Goal: Task Accomplishment & Management: Use online tool/utility

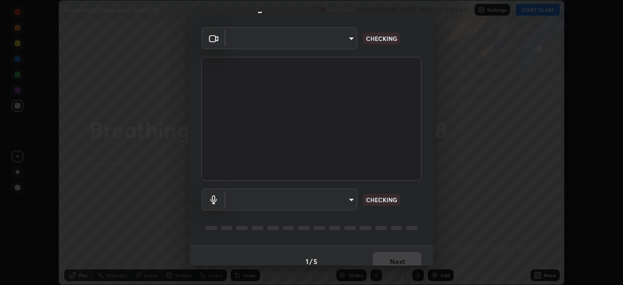
scroll to position [34, 0]
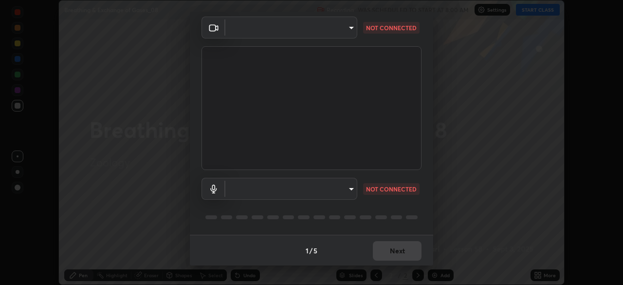
type input "55598c20c3627f74fde2fa62c56176c6afd958eb63f7086a397ce1464aa3371d"
type input "8978167cc43bbe15643b5c1650d15191c1591088b9b21ab250a75ec132c1516a"
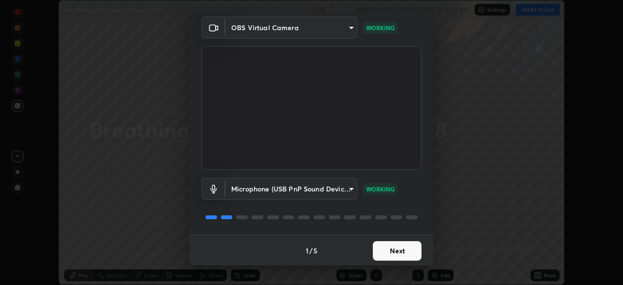
click at [391, 253] on button "Next" at bounding box center [397, 250] width 49 height 19
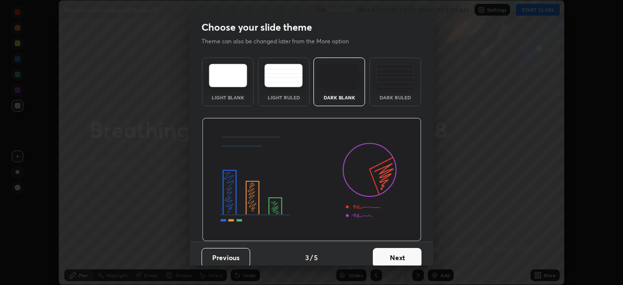
click at [400, 105] on div "Dark Ruled" at bounding box center [396, 81] width 52 height 49
click at [384, 249] on button "Next" at bounding box center [397, 257] width 49 height 19
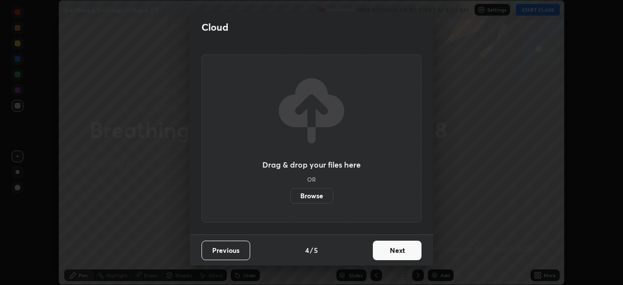
click at [384, 246] on button "Next" at bounding box center [397, 249] width 49 height 19
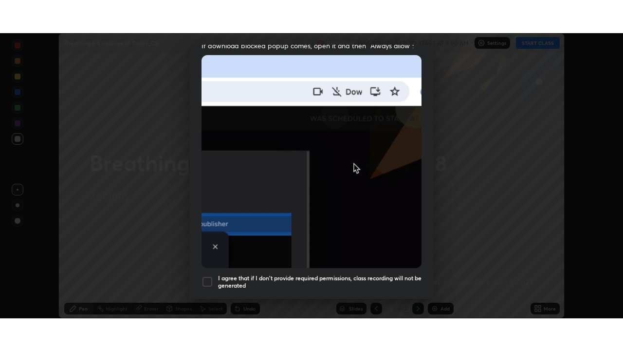
scroll to position [233, 0]
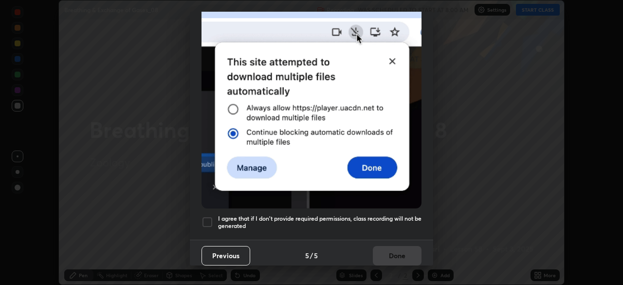
click at [209, 218] on div at bounding box center [208, 222] width 12 height 12
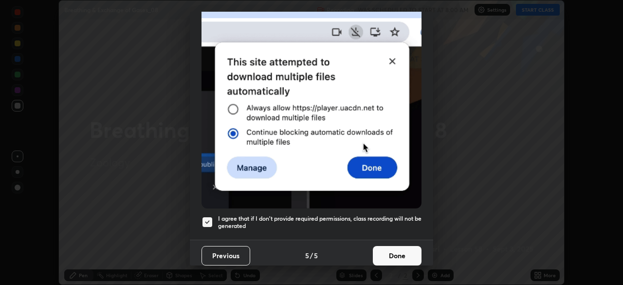
click at [398, 246] on button "Done" at bounding box center [397, 255] width 49 height 19
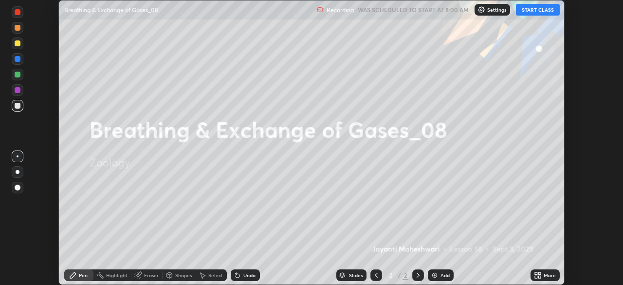
click at [540, 14] on button "START CLASS" at bounding box center [538, 10] width 44 height 12
click at [542, 275] on div "More" at bounding box center [545, 275] width 29 height 12
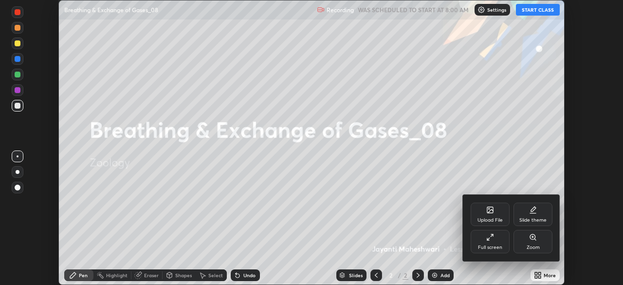
click at [494, 248] on div "Full screen" at bounding box center [490, 247] width 24 height 5
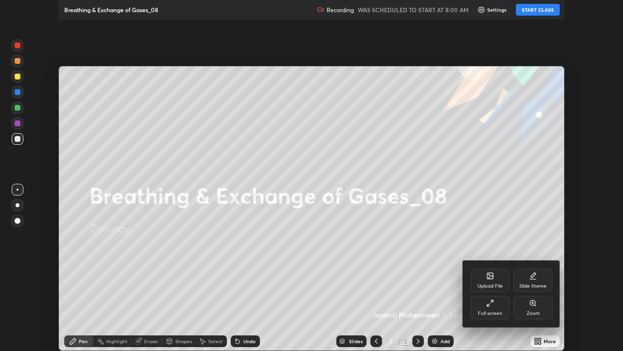
scroll to position [351, 623]
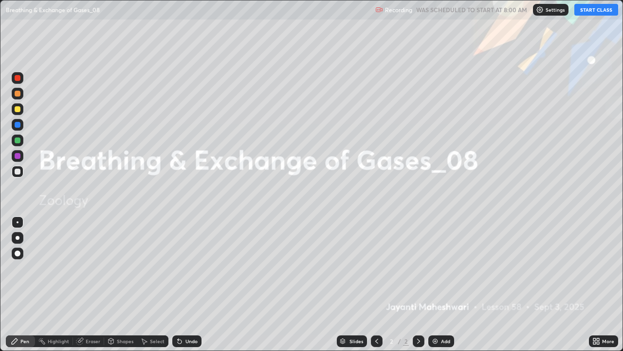
click at [441, 284] on div "Add" at bounding box center [445, 340] width 9 height 5
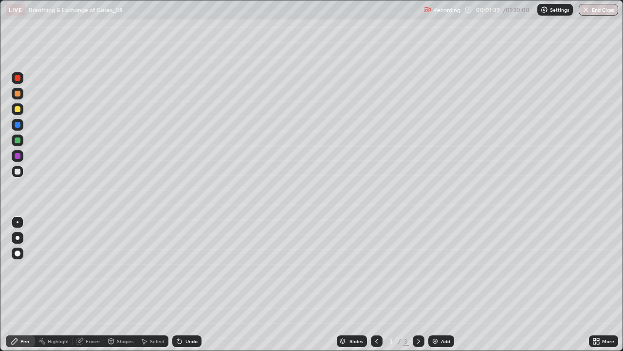
click at [17, 238] on div at bounding box center [18, 238] width 4 height 4
click at [15, 109] on div at bounding box center [18, 109] width 6 height 6
click at [22, 172] on div at bounding box center [18, 172] width 12 height 12
click at [22, 111] on div at bounding box center [18, 109] width 12 height 12
click at [438, 284] on div "Add" at bounding box center [441, 341] width 26 height 12
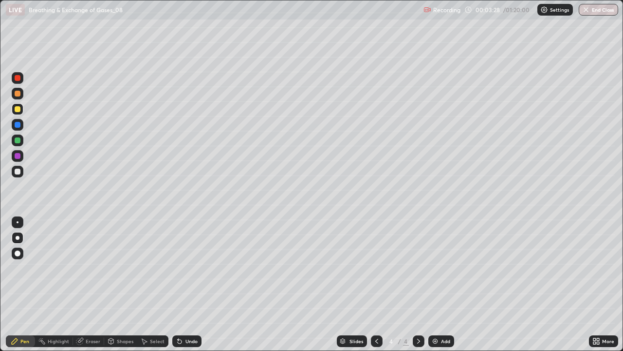
click at [118, 284] on div "Shapes" at bounding box center [125, 340] width 17 height 5
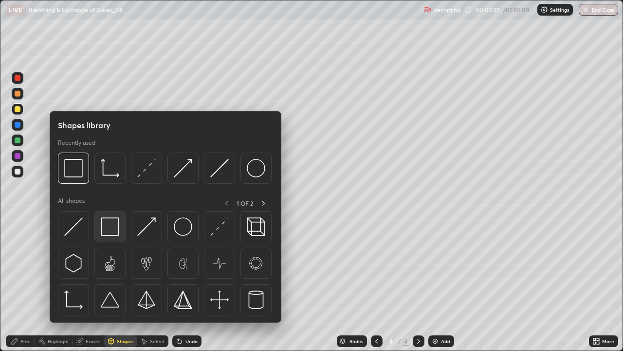
click at [109, 227] on img at bounding box center [110, 226] width 18 height 18
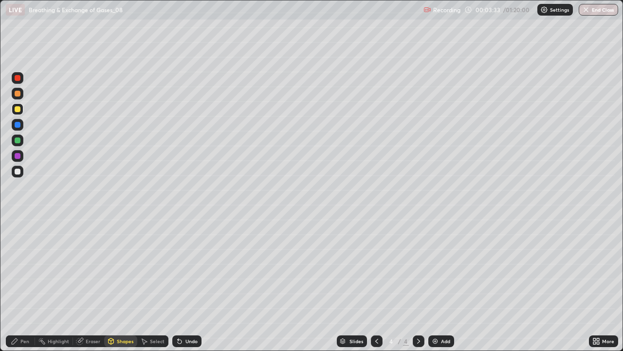
click at [18, 173] on div at bounding box center [18, 171] width 6 height 6
click at [12, 284] on icon at bounding box center [15, 341] width 6 height 6
click at [376, 284] on icon at bounding box center [376, 340] width 3 height 5
click at [441, 284] on div "Add" at bounding box center [441, 341] width 26 height 12
click at [18, 174] on div at bounding box center [18, 172] width 12 height 12
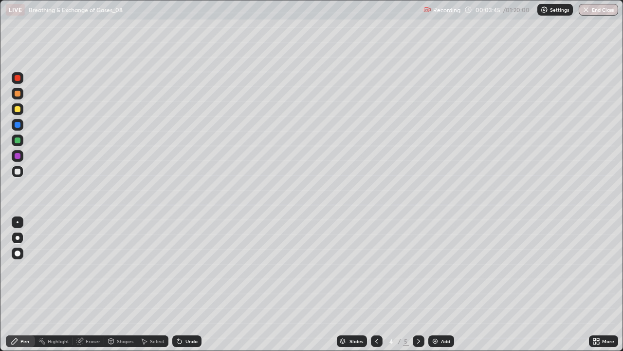
click at [20, 79] on div at bounding box center [18, 78] width 6 height 6
click at [16, 171] on div at bounding box center [18, 171] width 6 height 6
click at [18, 141] on div at bounding box center [18, 140] width 6 height 6
click at [18, 80] on div at bounding box center [18, 78] width 6 height 6
click at [17, 172] on div at bounding box center [18, 171] width 6 height 6
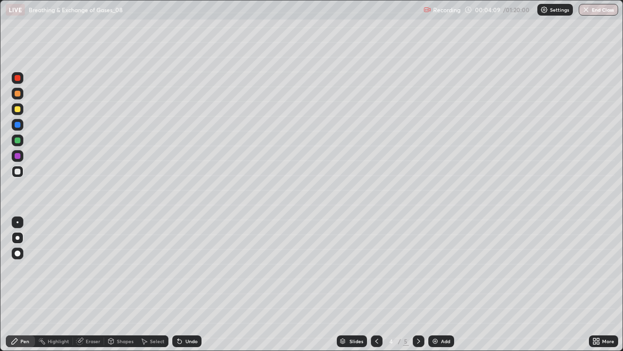
click at [18, 141] on div at bounding box center [18, 140] width 6 height 6
click at [18, 171] on div at bounding box center [18, 171] width 6 height 6
click at [437, 284] on img at bounding box center [435, 341] width 8 height 8
click at [18, 142] on div at bounding box center [18, 140] width 6 height 6
click at [18, 172] on div at bounding box center [18, 171] width 6 height 6
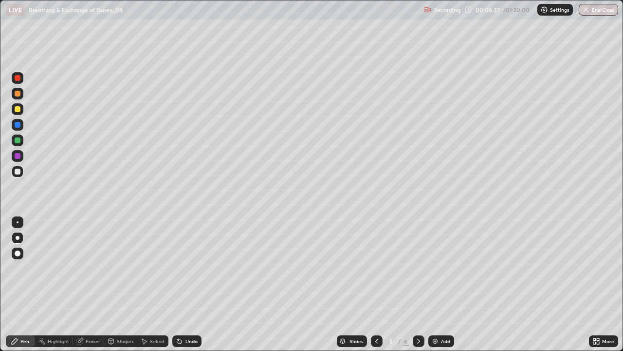
click at [17, 141] on div at bounding box center [18, 140] width 6 height 6
click at [16, 111] on div at bounding box center [18, 109] width 6 height 6
click at [18, 171] on div at bounding box center [18, 171] width 6 height 6
click at [18, 140] on div at bounding box center [18, 140] width 6 height 6
click at [435, 284] on img at bounding box center [435, 341] width 8 height 8
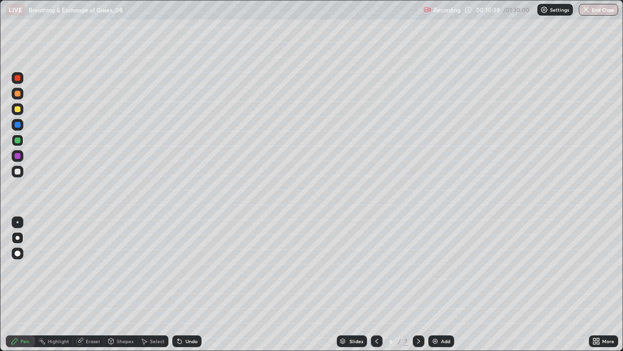
click at [114, 284] on icon at bounding box center [111, 341] width 8 height 8
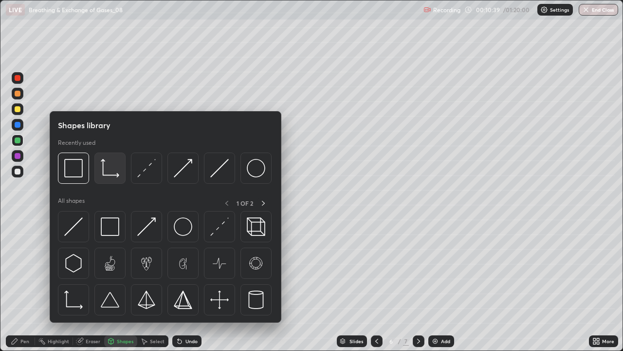
click at [111, 176] on img at bounding box center [110, 168] width 18 height 18
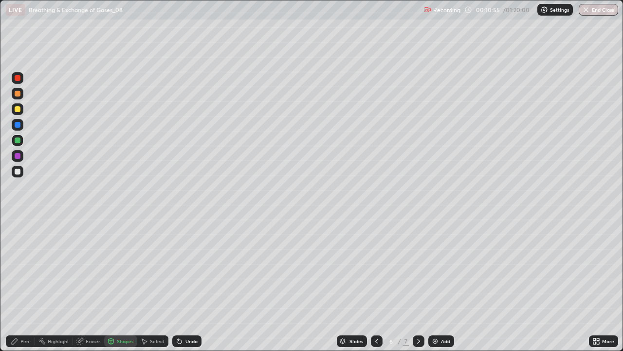
click at [434, 284] on img at bounding box center [435, 341] width 8 height 8
click at [18, 171] on div at bounding box center [18, 171] width 6 height 6
click at [15, 284] on div "Pen" at bounding box center [20, 341] width 29 height 12
click at [18, 142] on div at bounding box center [18, 140] width 6 height 6
click at [18, 172] on div at bounding box center [18, 171] width 6 height 6
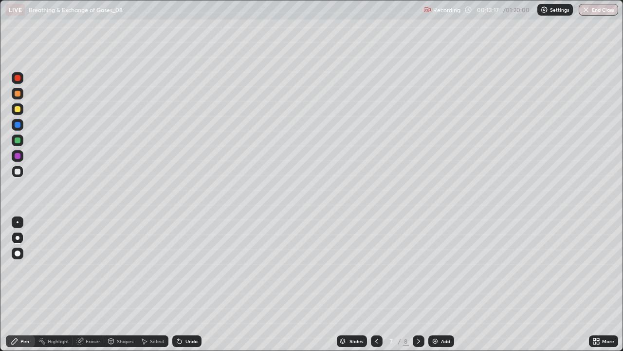
click at [434, 284] on img at bounding box center [435, 341] width 8 height 8
click at [18, 141] on div at bounding box center [18, 140] width 6 height 6
click at [115, 284] on div "Shapes" at bounding box center [120, 341] width 33 height 12
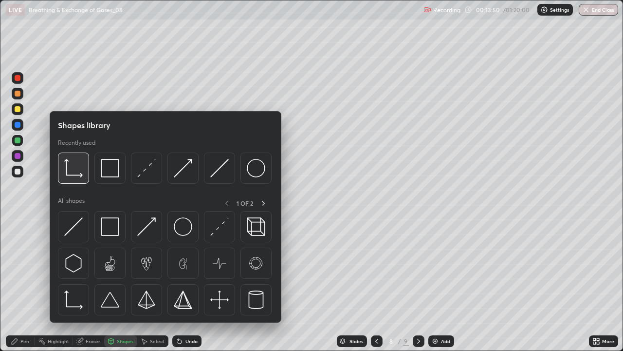
click at [81, 177] on div at bounding box center [73, 167] width 31 height 31
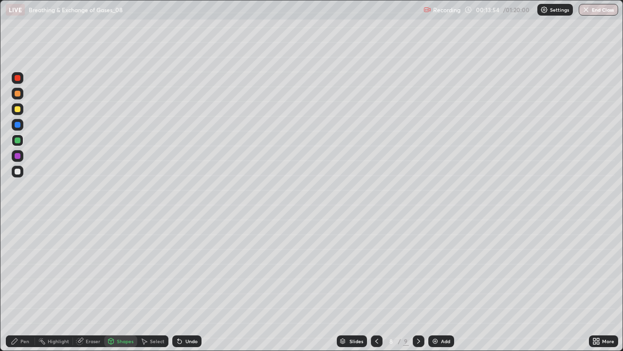
click at [28, 284] on div "Pen" at bounding box center [24, 340] width 9 height 5
click at [19, 173] on div at bounding box center [18, 171] width 6 height 6
click at [18, 143] on div at bounding box center [18, 140] width 6 height 6
click at [19, 157] on div at bounding box center [18, 156] width 6 height 6
click at [20, 173] on div at bounding box center [18, 171] width 6 height 6
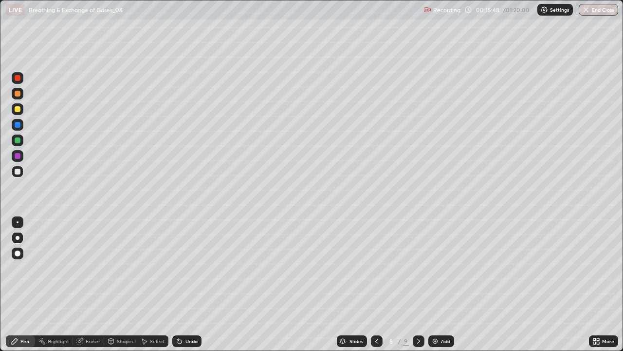
click at [18, 143] on div at bounding box center [18, 140] width 6 height 6
click at [18, 111] on div at bounding box center [18, 109] width 6 height 6
click at [15, 173] on div at bounding box center [18, 171] width 6 height 6
click at [431, 284] on img at bounding box center [435, 341] width 8 height 8
click at [376, 284] on icon at bounding box center [376, 341] width 8 height 8
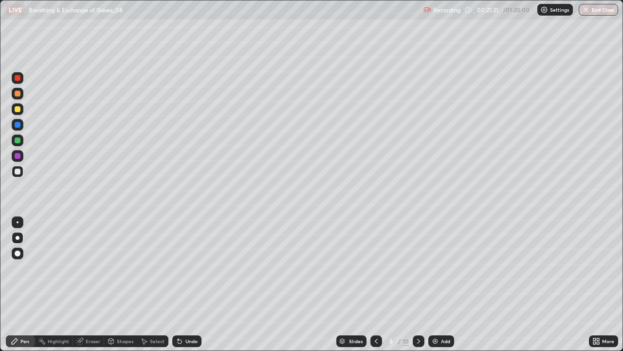
click at [436, 284] on img at bounding box center [435, 341] width 8 height 8
click at [18, 110] on div at bounding box center [18, 109] width 6 height 6
click at [19, 173] on div at bounding box center [18, 171] width 6 height 6
click at [18, 141] on div at bounding box center [18, 140] width 6 height 6
click at [18, 176] on div at bounding box center [18, 172] width 12 height 12
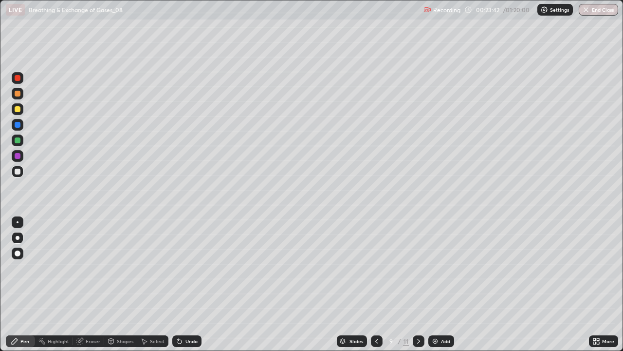
click at [342, 284] on icon at bounding box center [342, 341] width 5 height 1
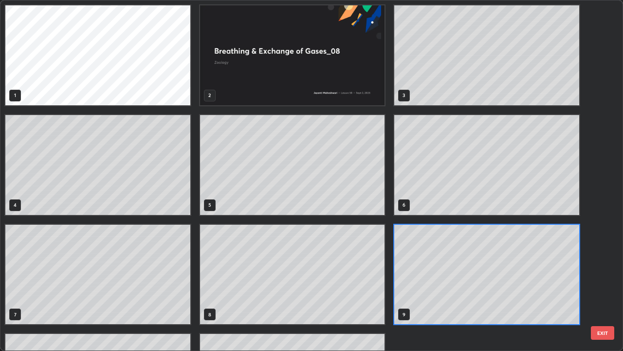
scroll to position [347, 617]
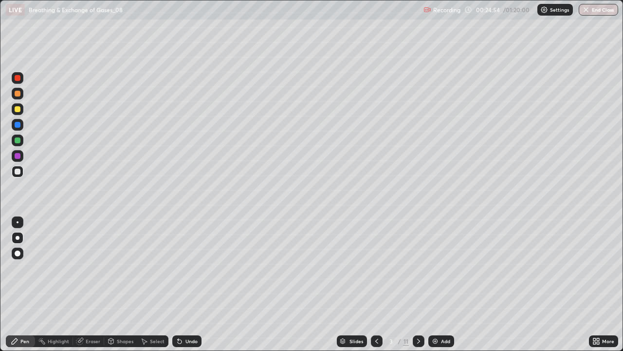
click at [19, 139] on div at bounding box center [18, 140] width 6 height 6
click at [18, 170] on div at bounding box center [18, 171] width 6 height 6
click at [86, 284] on div "Eraser" at bounding box center [93, 340] width 15 height 5
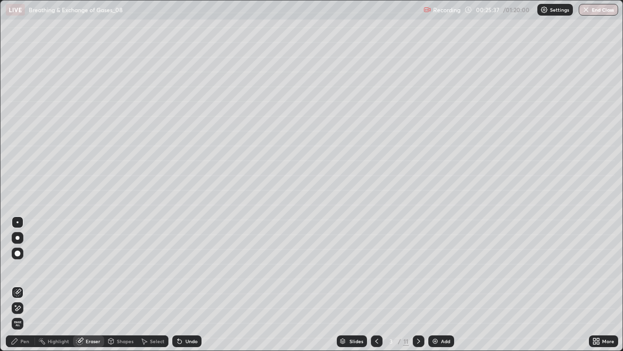
click at [18, 284] on icon at bounding box center [18, 308] width 8 height 8
click at [21, 284] on div "Pen" at bounding box center [24, 340] width 9 height 5
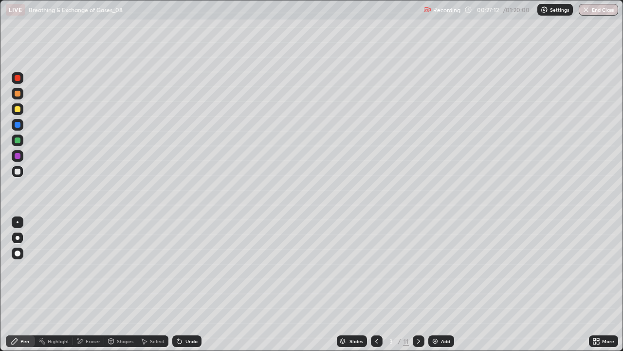
click at [438, 284] on div "Add" at bounding box center [441, 341] width 26 height 12
click at [19, 139] on div at bounding box center [18, 140] width 6 height 6
click at [19, 111] on div at bounding box center [18, 109] width 6 height 6
click at [22, 174] on div at bounding box center [18, 172] width 12 height 12
click at [19, 140] on div at bounding box center [18, 140] width 6 height 6
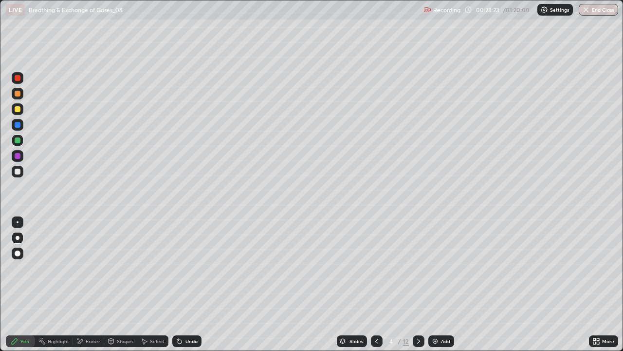
click at [19, 109] on div at bounding box center [18, 109] width 6 height 6
click at [18, 174] on div at bounding box center [18, 171] width 6 height 6
click at [437, 284] on img at bounding box center [435, 341] width 8 height 8
click at [19, 111] on div at bounding box center [18, 109] width 6 height 6
click at [21, 94] on div at bounding box center [18, 94] width 12 height 12
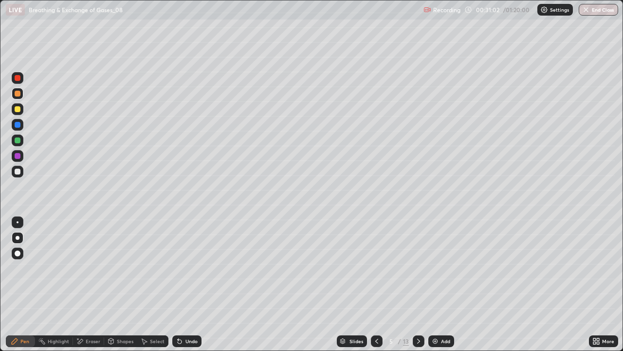
click at [18, 146] on div at bounding box center [18, 140] width 12 height 12
click at [18, 174] on div at bounding box center [18, 171] width 6 height 6
click at [17, 140] on div at bounding box center [18, 140] width 6 height 6
click at [84, 284] on div "Eraser" at bounding box center [88, 341] width 31 height 12
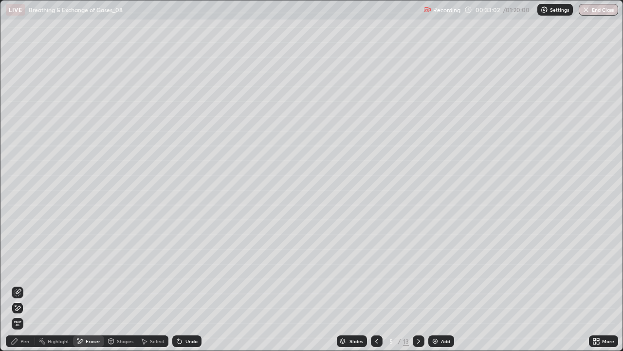
click at [25, 284] on div "Pen" at bounding box center [24, 340] width 9 height 5
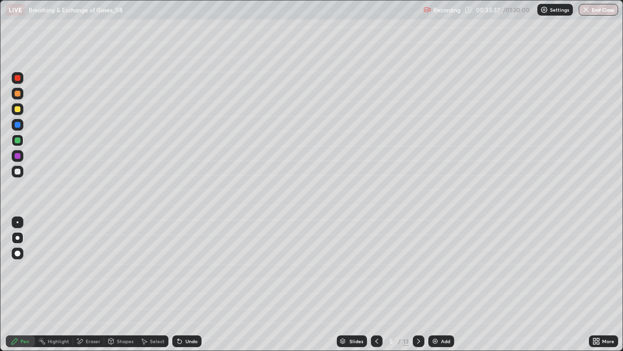
click at [17, 110] on div at bounding box center [18, 109] width 6 height 6
click at [18, 172] on div at bounding box center [18, 171] width 6 height 6
click at [432, 284] on img at bounding box center [435, 341] width 8 height 8
click at [18, 142] on div at bounding box center [18, 140] width 6 height 6
click at [81, 284] on icon at bounding box center [80, 340] width 5 height 5
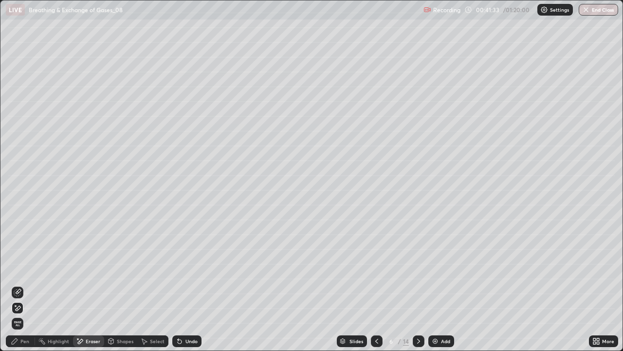
click at [16, 284] on icon at bounding box center [18, 292] width 8 height 8
click at [18, 284] on icon at bounding box center [15, 341] width 8 height 8
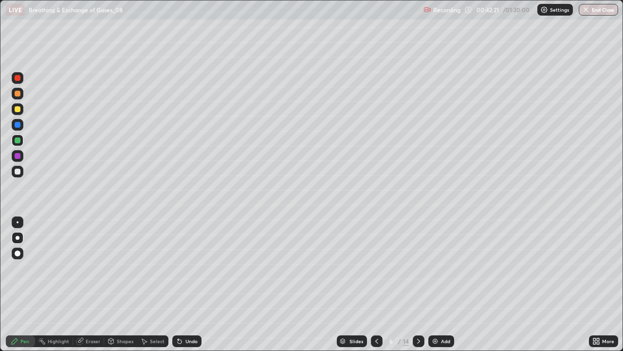
click at [435, 284] on img at bounding box center [435, 341] width 8 height 8
click at [85, 284] on div "Eraser" at bounding box center [88, 341] width 31 height 12
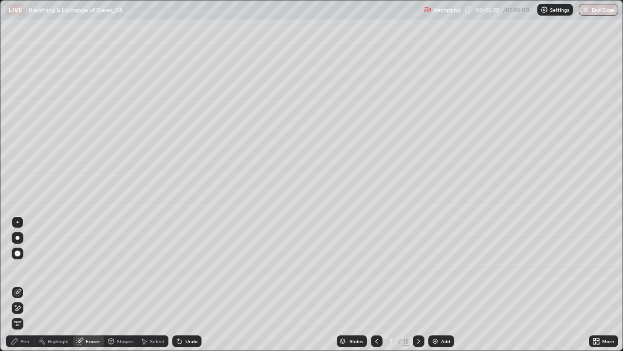
click at [20, 284] on div at bounding box center [18, 308] width 12 height 12
click at [18, 284] on span "Erase all" at bounding box center [17, 323] width 11 height 6
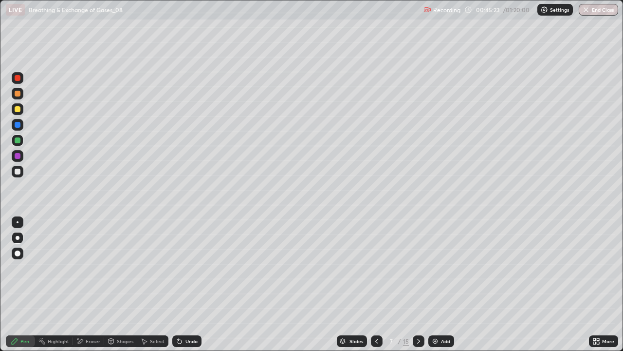
click at [375, 284] on icon at bounding box center [377, 341] width 8 height 8
click at [419, 284] on icon at bounding box center [419, 341] width 8 height 8
click at [417, 284] on icon at bounding box center [419, 341] width 8 height 8
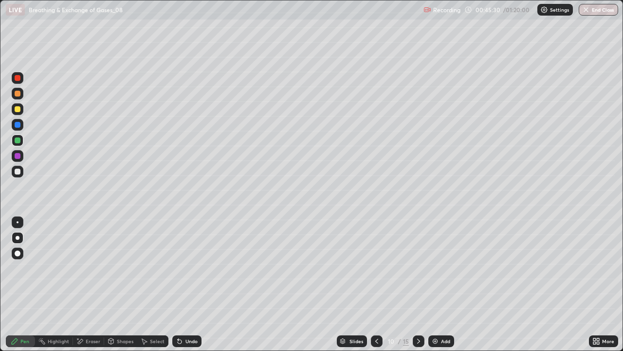
click at [418, 284] on icon at bounding box center [419, 341] width 8 height 8
click at [374, 284] on icon at bounding box center [377, 341] width 8 height 8
click at [17, 173] on div at bounding box center [18, 171] width 6 height 6
click at [376, 284] on icon at bounding box center [377, 341] width 8 height 8
click at [432, 284] on img at bounding box center [435, 341] width 8 height 8
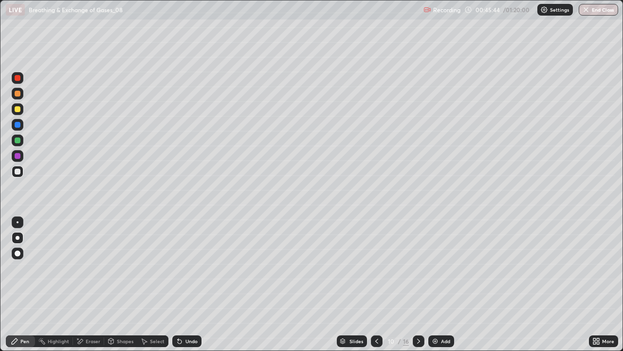
click at [17, 111] on div at bounding box center [18, 109] width 6 height 6
click at [417, 284] on icon at bounding box center [419, 341] width 8 height 8
click at [18, 172] on div at bounding box center [18, 171] width 6 height 6
click at [16, 112] on div at bounding box center [18, 109] width 12 height 12
click at [19, 158] on div at bounding box center [18, 156] width 6 height 6
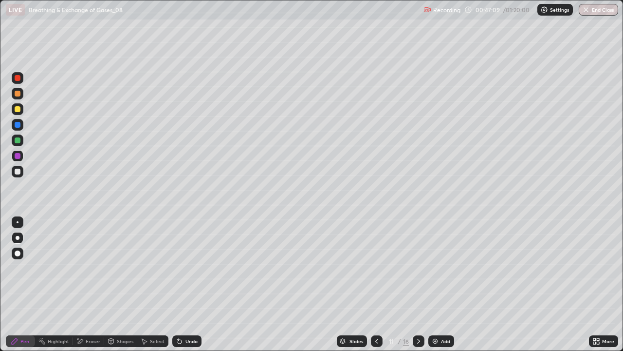
click at [114, 284] on div "Shapes" at bounding box center [120, 341] width 33 height 12
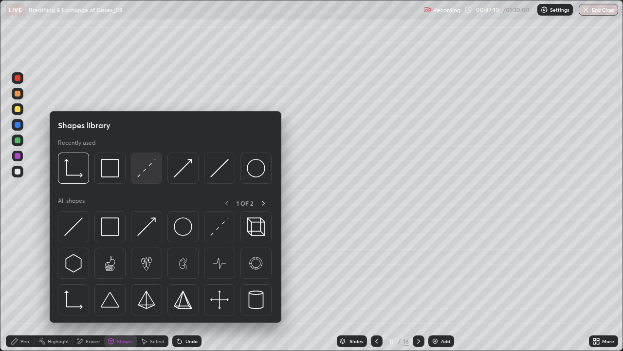
click at [142, 171] on img at bounding box center [146, 168] width 18 height 18
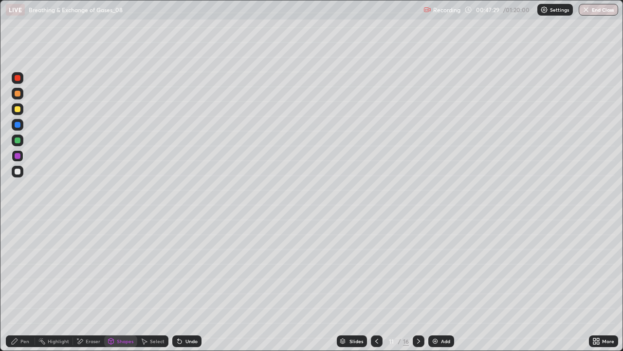
click at [15, 171] on div at bounding box center [18, 171] width 6 height 6
click at [19, 284] on div "Pen" at bounding box center [20, 341] width 29 height 12
click at [112, 284] on icon at bounding box center [111, 341] width 5 height 6
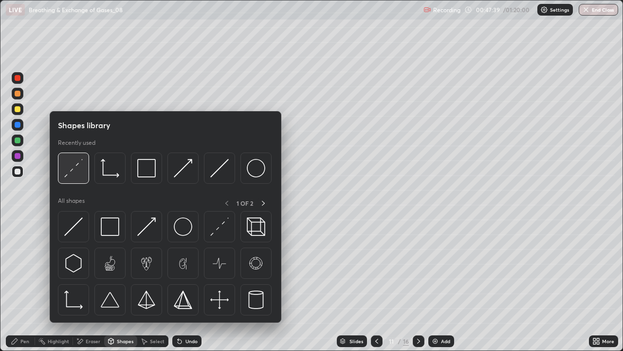
click at [72, 174] on img at bounding box center [73, 168] width 18 height 18
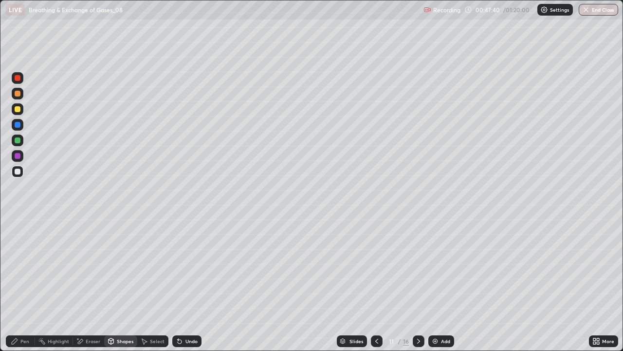
click at [18, 141] on div at bounding box center [18, 140] width 6 height 6
click at [15, 284] on icon at bounding box center [15, 341] width 6 height 6
click at [17, 158] on div at bounding box center [18, 156] width 6 height 6
click at [18, 109] on div at bounding box center [18, 109] width 6 height 6
click at [18, 78] on div at bounding box center [18, 78] width 6 height 6
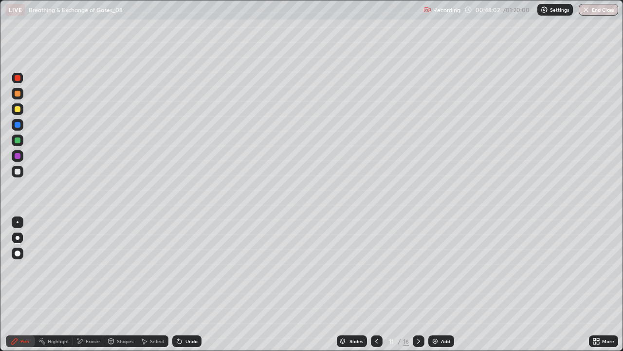
click at [17, 171] on div at bounding box center [18, 171] width 6 height 6
click at [19, 109] on div at bounding box center [18, 109] width 6 height 6
click at [18, 96] on div at bounding box center [18, 94] width 6 height 6
click at [111, 284] on icon at bounding box center [111, 341] width 0 height 3
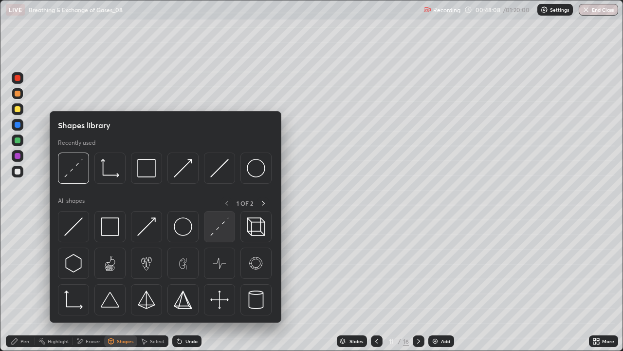
click at [216, 231] on img at bounding box center [219, 226] width 18 height 18
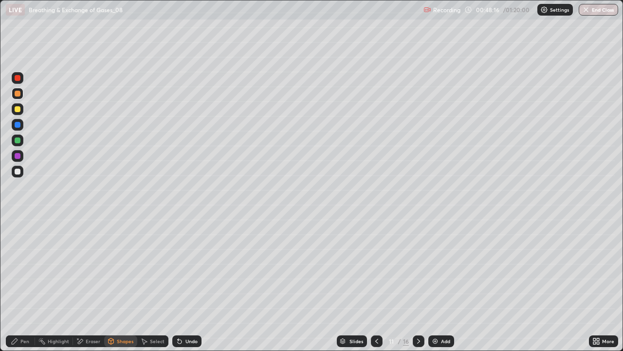
click at [18, 140] on div at bounding box center [18, 140] width 6 height 6
click at [18, 125] on div at bounding box center [18, 125] width 6 height 6
click at [15, 284] on icon at bounding box center [15, 341] width 6 height 6
click at [19, 156] on div at bounding box center [18, 156] width 6 height 6
click at [18, 172] on div at bounding box center [18, 171] width 6 height 6
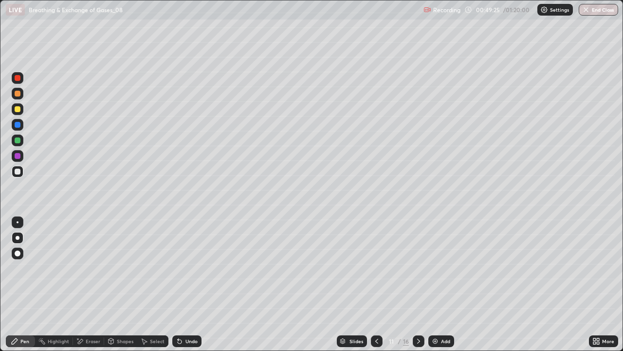
click at [14, 98] on div at bounding box center [18, 94] width 12 height 12
click at [16, 175] on div at bounding box center [18, 172] width 12 height 12
click at [178, 284] on icon at bounding box center [180, 341] width 4 height 4
click at [182, 284] on div "Undo" at bounding box center [186, 341] width 29 height 12
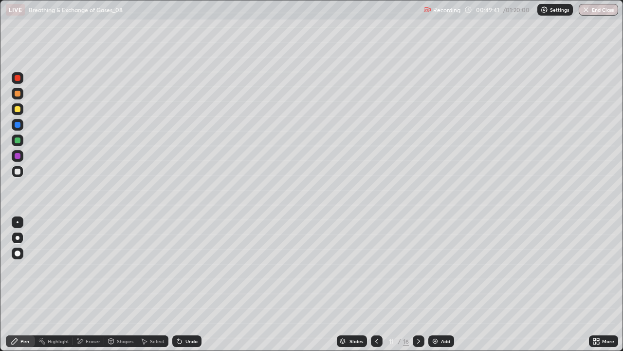
click at [182, 284] on div "Undo" at bounding box center [186, 341] width 29 height 12
click at [182, 284] on icon at bounding box center [180, 341] width 8 height 8
click at [181, 284] on div "Undo" at bounding box center [186, 341] width 29 height 12
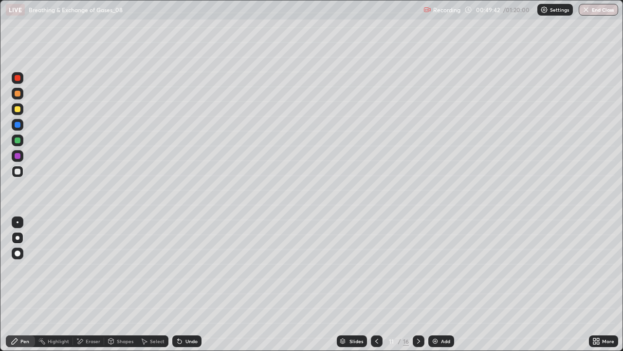
click at [181, 284] on div "Undo" at bounding box center [186, 341] width 29 height 12
click at [179, 284] on div "Undo" at bounding box center [186, 341] width 29 height 12
click at [181, 284] on icon at bounding box center [180, 341] width 8 height 8
click at [178, 284] on icon at bounding box center [180, 341] width 4 height 4
click at [13, 253] on div at bounding box center [18, 253] width 12 height 12
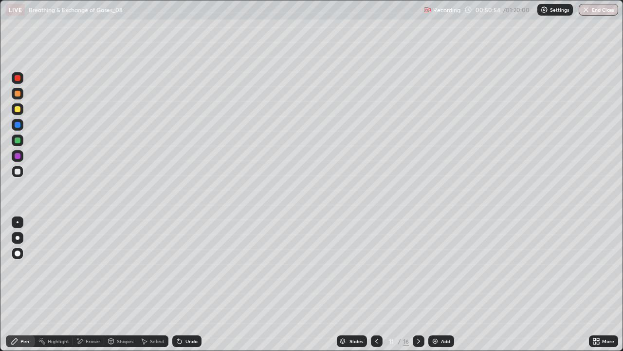
click at [22, 237] on div at bounding box center [18, 238] width 12 height 12
click at [18, 110] on div at bounding box center [18, 109] width 6 height 6
click at [21, 173] on div at bounding box center [18, 172] width 12 height 12
click at [18, 252] on div at bounding box center [18, 253] width 6 height 6
click at [18, 238] on div at bounding box center [18, 238] width 4 height 4
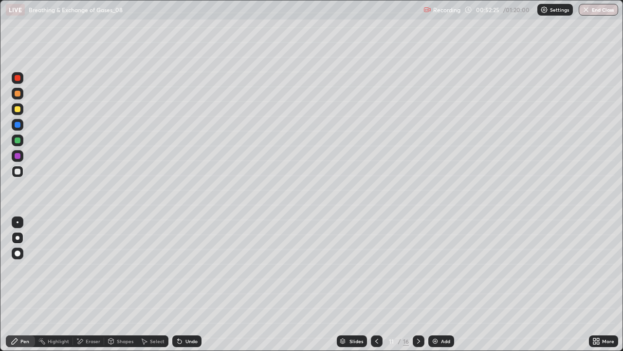
click at [81, 284] on icon at bounding box center [80, 340] width 5 height 5
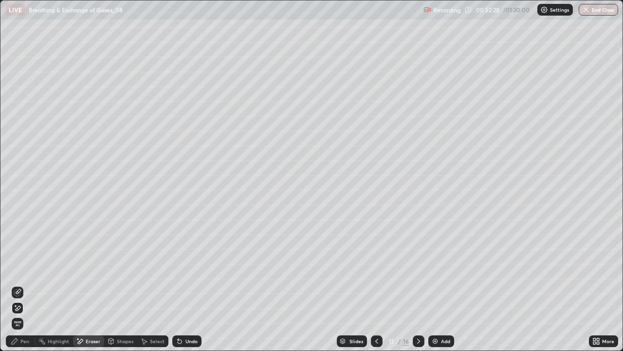
click at [15, 284] on icon at bounding box center [15, 341] width 8 height 8
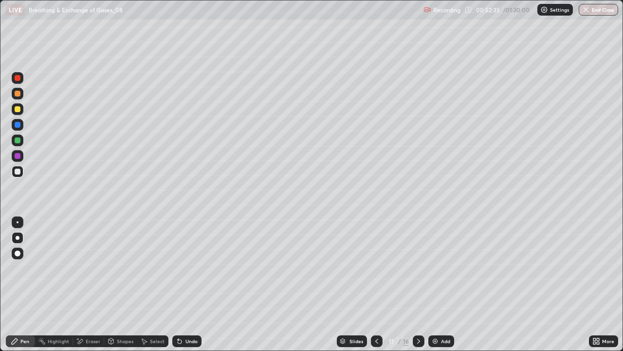
click at [17, 109] on div at bounding box center [18, 109] width 6 height 6
click at [16, 140] on div at bounding box center [18, 140] width 6 height 6
click at [442, 284] on div "Add" at bounding box center [445, 340] width 9 height 5
click at [18, 172] on div at bounding box center [18, 171] width 6 height 6
click at [449, 284] on div "Add" at bounding box center [445, 340] width 9 height 5
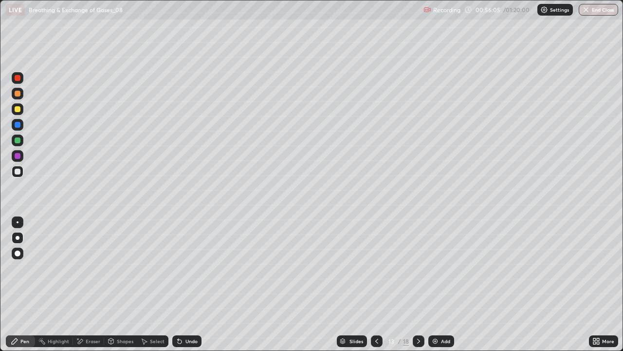
click at [124, 284] on div "Shapes" at bounding box center [120, 341] width 33 height 12
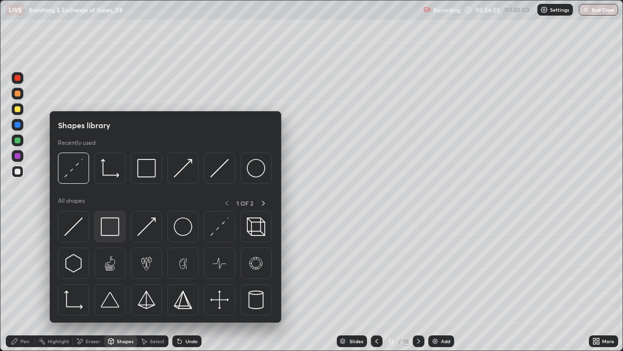
click at [113, 227] on img at bounding box center [110, 226] width 18 height 18
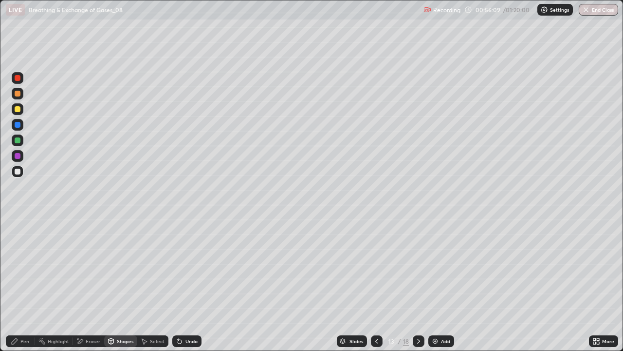
click at [195, 284] on div "Undo" at bounding box center [186, 341] width 29 height 12
click at [18, 77] on div at bounding box center [18, 78] width 6 height 6
click at [18, 284] on icon at bounding box center [15, 341] width 8 height 8
click at [18, 172] on div at bounding box center [18, 171] width 6 height 6
click at [17, 111] on div at bounding box center [18, 109] width 6 height 6
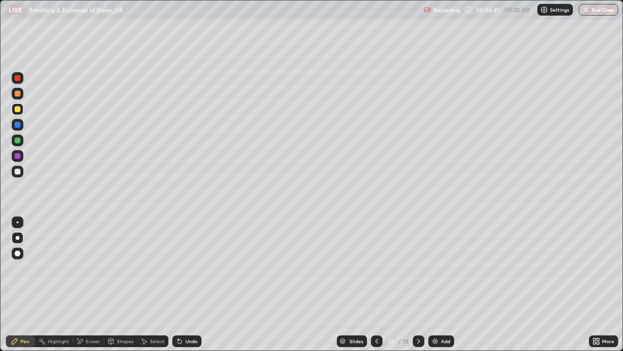
click at [18, 173] on div at bounding box center [18, 171] width 6 height 6
click at [21, 108] on div at bounding box center [18, 109] width 12 height 12
click at [21, 141] on div at bounding box center [18, 140] width 12 height 12
click at [21, 94] on div at bounding box center [18, 94] width 12 height 12
click at [18, 111] on div at bounding box center [18, 109] width 6 height 6
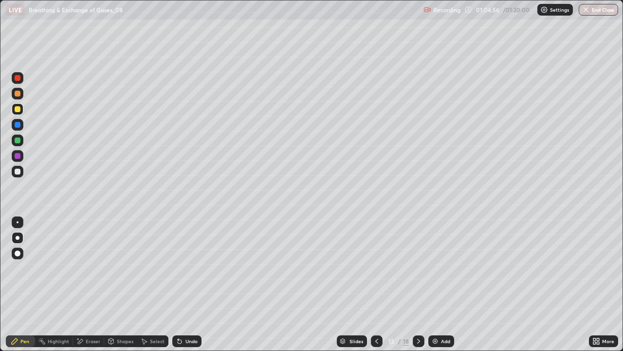
click at [0, 284] on div "Setting up your live class" at bounding box center [311, 175] width 623 height 351
click at [438, 284] on img at bounding box center [435, 341] width 8 height 8
click at [18, 94] on div at bounding box center [18, 94] width 6 height 6
click at [19, 109] on div at bounding box center [18, 109] width 6 height 6
click at [6, 284] on div "Pen" at bounding box center [20, 341] width 29 height 12
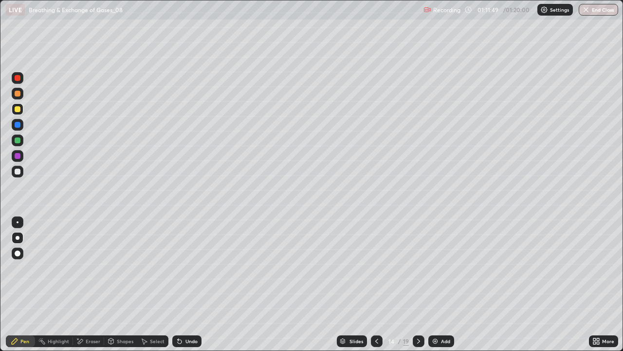
click at [18, 171] on div at bounding box center [18, 171] width 6 height 6
click at [376, 284] on icon at bounding box center [377, 341] width 8 height 8
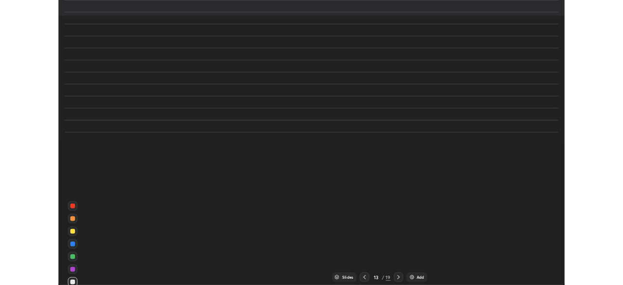
scroll to position [351, 623]
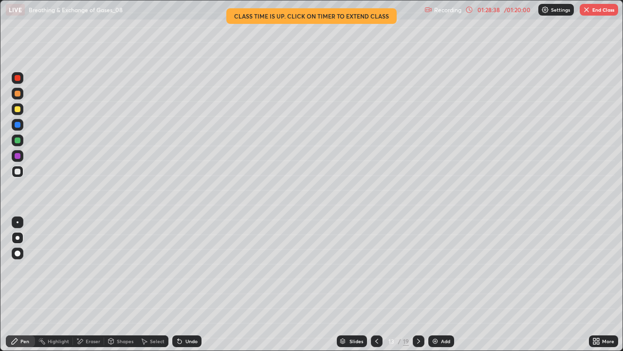
click at [598, 9] on button "End Class" at bounding box center [599, 10] width 38 height 12
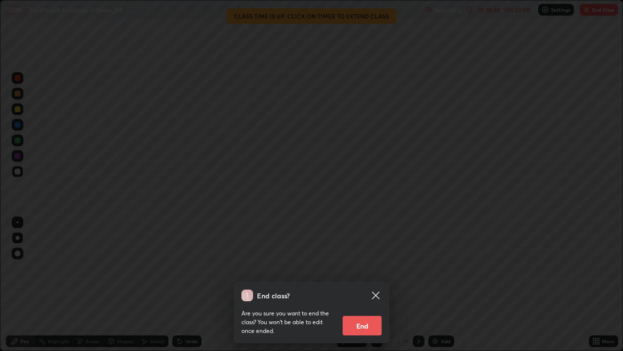
click at [367, 284] on button "End" at bounding box center [362, 324] width 39 height 19
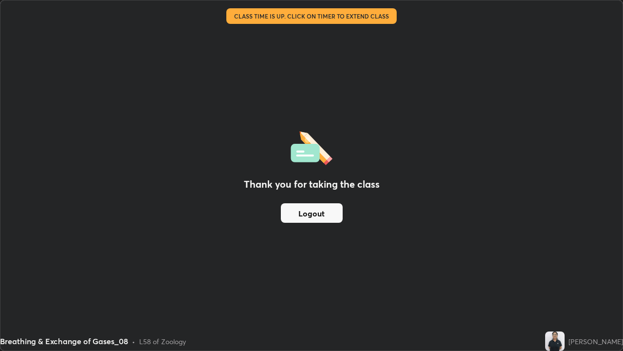
click at [294, 216] on button "Logout" at bounding box center [312, 212] width 62 height 19
click at [301, 212] on button "Logout" at bounding box center [312, 212] width 62 height 19
click at [302, 214] on button "Logout" at bounding box center [312, 212] width 62 height 19
click at [304, 211] on button "Logout" at bounding box center [312, 212] width 62 height 19
click at [305, 209] on button "Logout" at bounding box center [312, 212] width 62 height 19
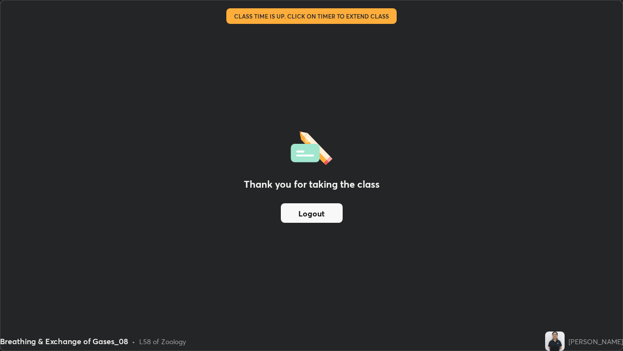
click at [305, 209] on button "Logout" at bounding box center [312, 212] width 62 height 19
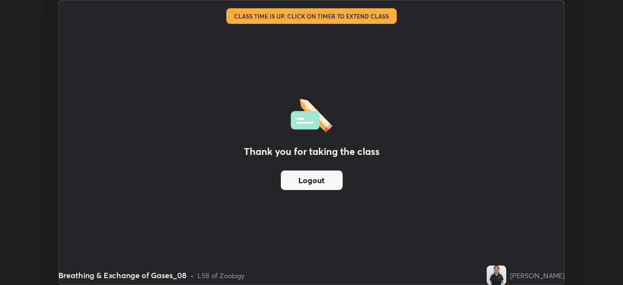
scroll to position [48398, 48060]
